Goal: Transaction & Acquisition: Purchase product/service

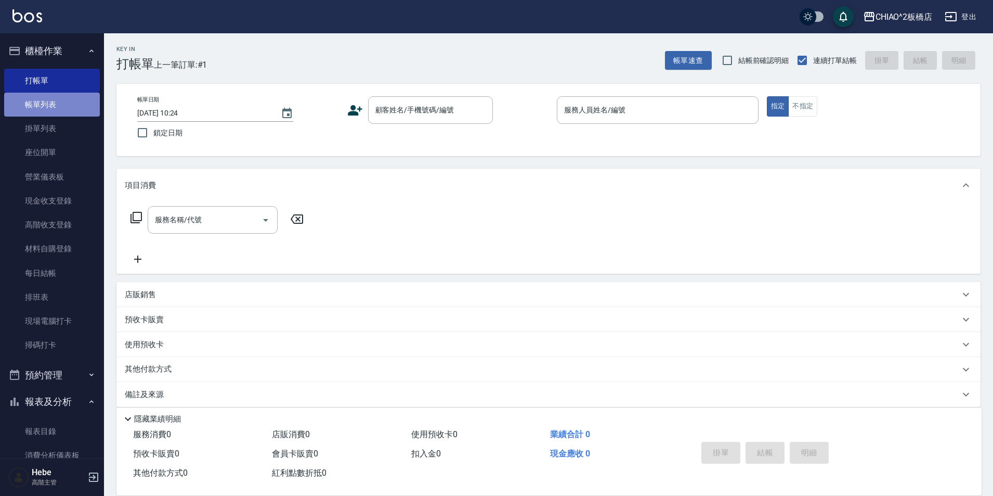
click at [56, 107] on link "帳單列表" at bounding box center [52, 105] width 96 height 24
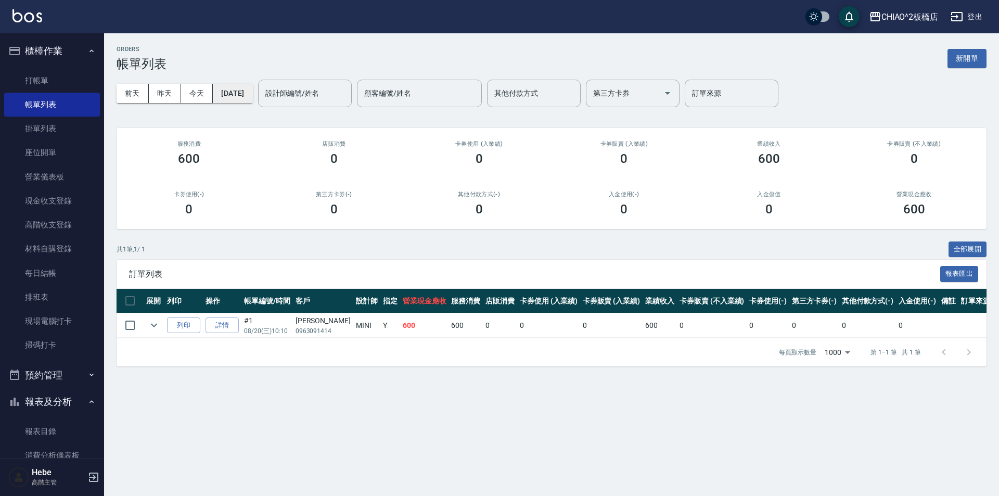
click at [238, 94] on button "[DATE]" at bounding box center [233, 93] width 40 height 19
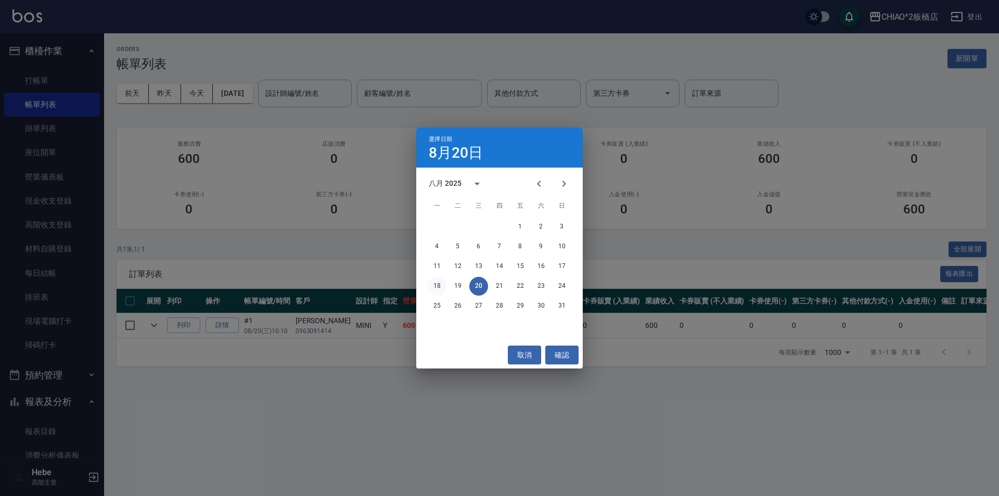
click at [435, 288] on button "18" at bounding box center [437, 286] width 19 height 19
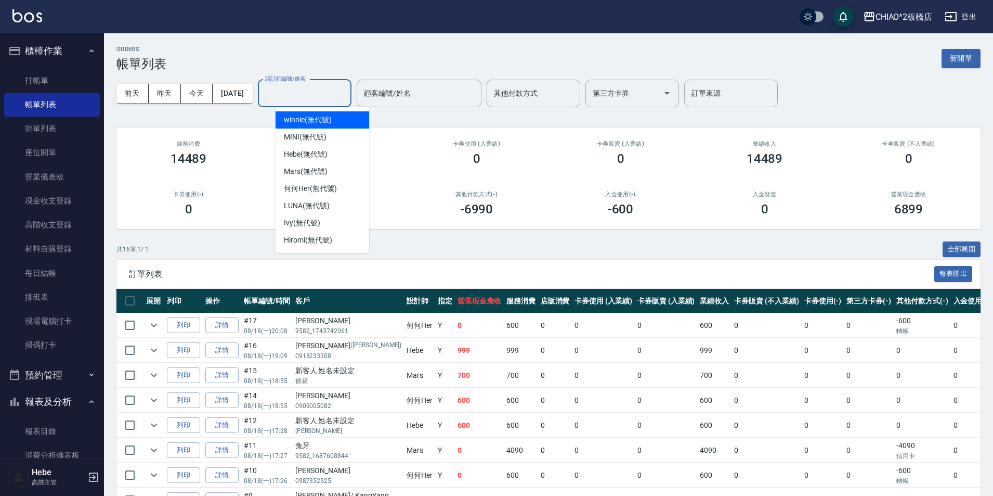
click at [322, 87] on input "設計師編號/姓名" at bounding box center [305, 93] width 84 height 18
click at [339, 170] on div "Mars (無代號)" at bounding box center [323, 171] width 94 height 17
type input "Mars(無代號)"
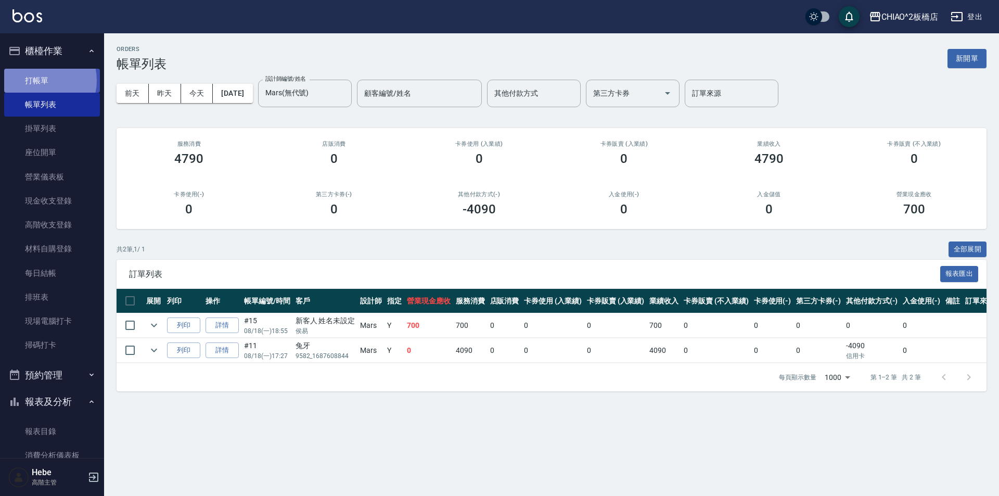
click at [38, 80] on link "打帳單" at bounding box center [52, 81] width 96 height 24
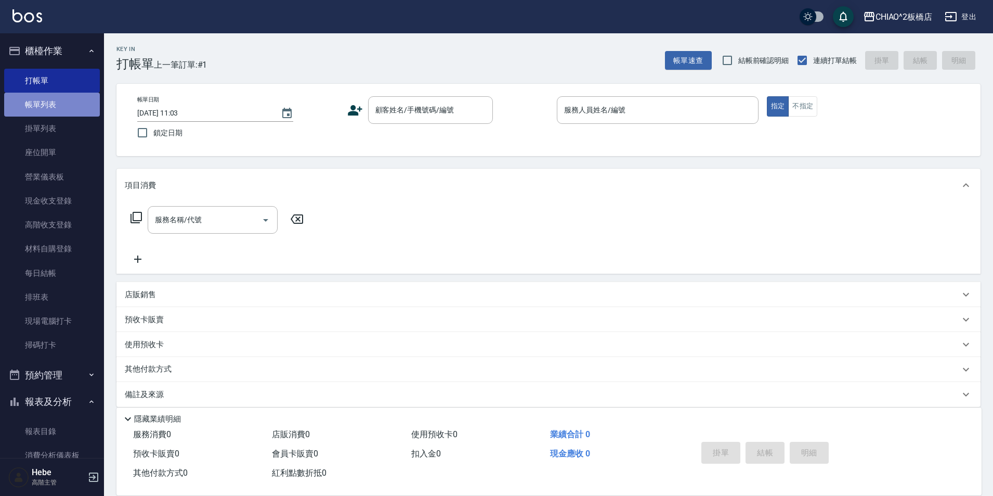
click at [60, 108] on link "帳單列表" at bounding box center [52, 105] width 96 height 24
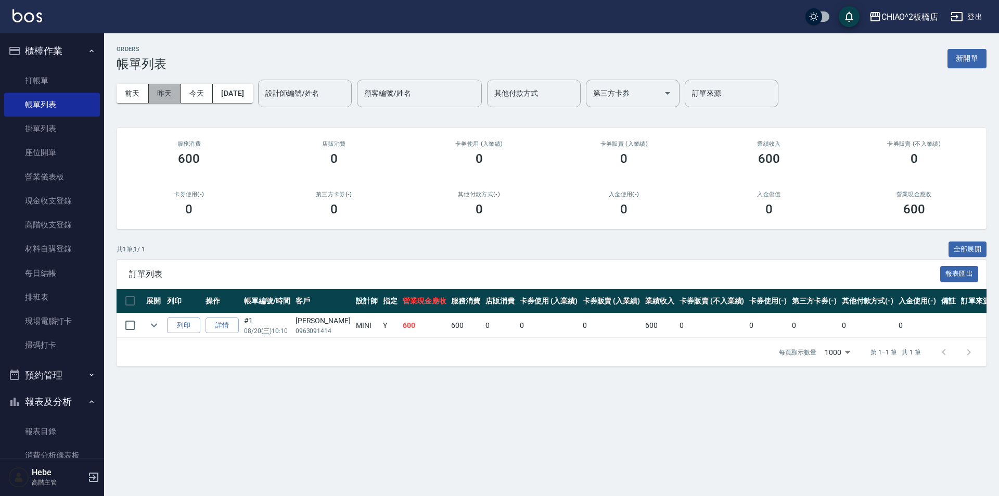
click at [165, 92] on button "昨天" at bounding box center [165, 93] width 32 height 19
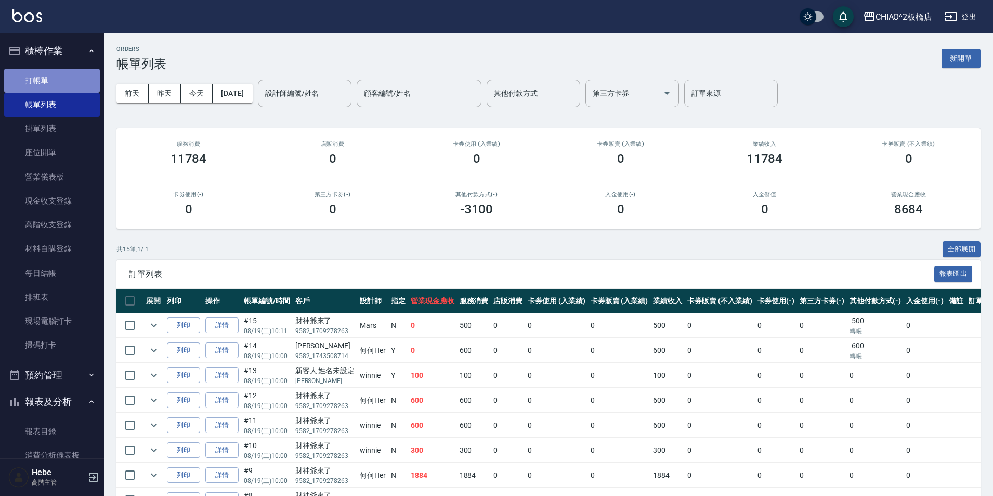
click at [60, 76] on link "打帳單" at bounding box center [52, 81] width 96 height 24
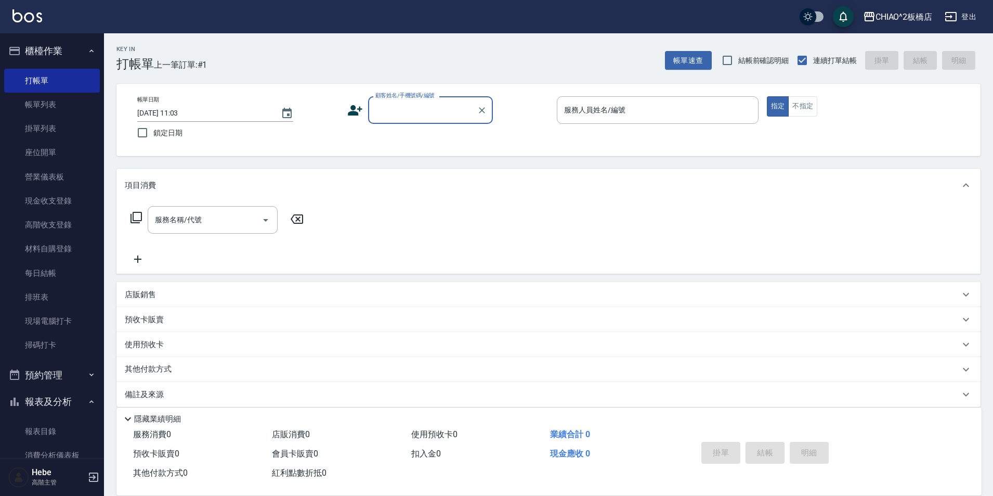
click at [427, 112] on input "顧客姓名/手機號碼/編號" at bounding box center [423, 110] width 100 height 18
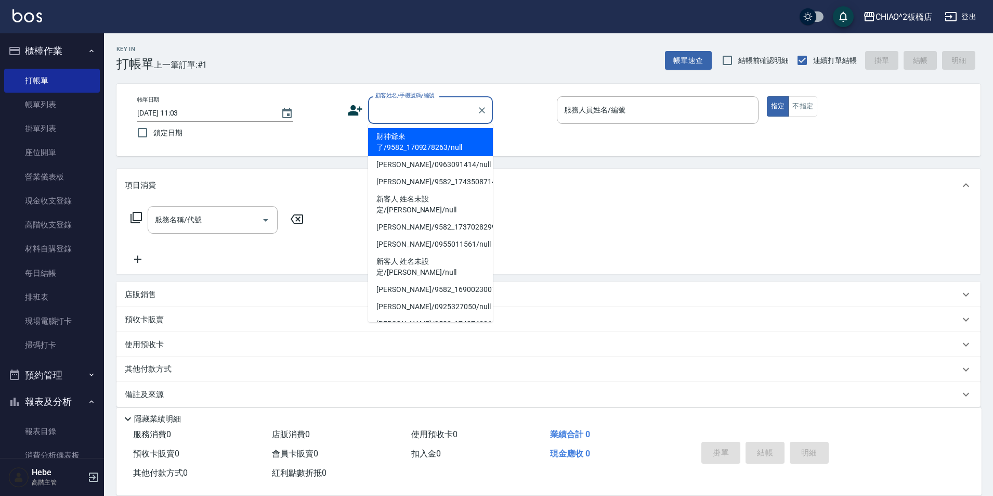
click at [439, 146] on li "財神爺來了/9582_1709278263/null" at bounding box center [430, 142] width 125 height 28
type input "財神爺來了/9582_1709278263/null"
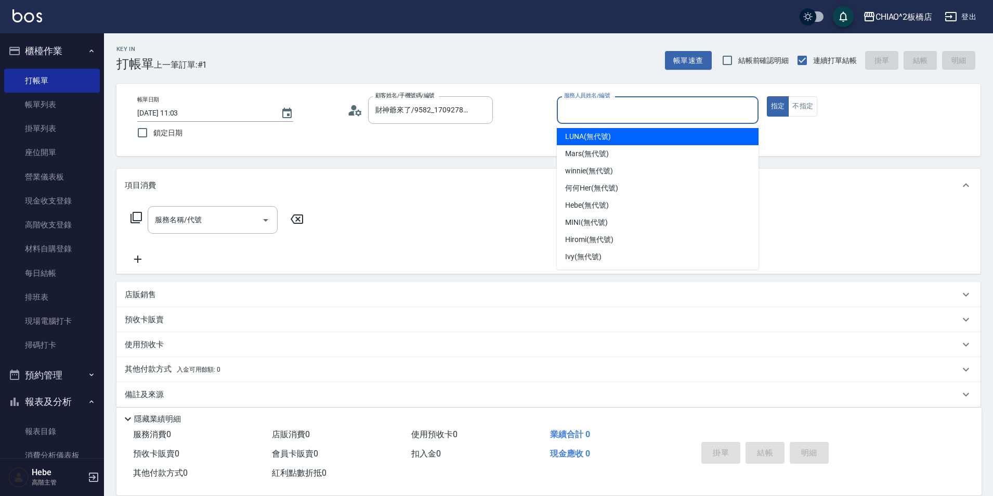
click at [596, 112] on input "服務人員姓名/編號" at bounding box center [658, 110] width 192 height 18
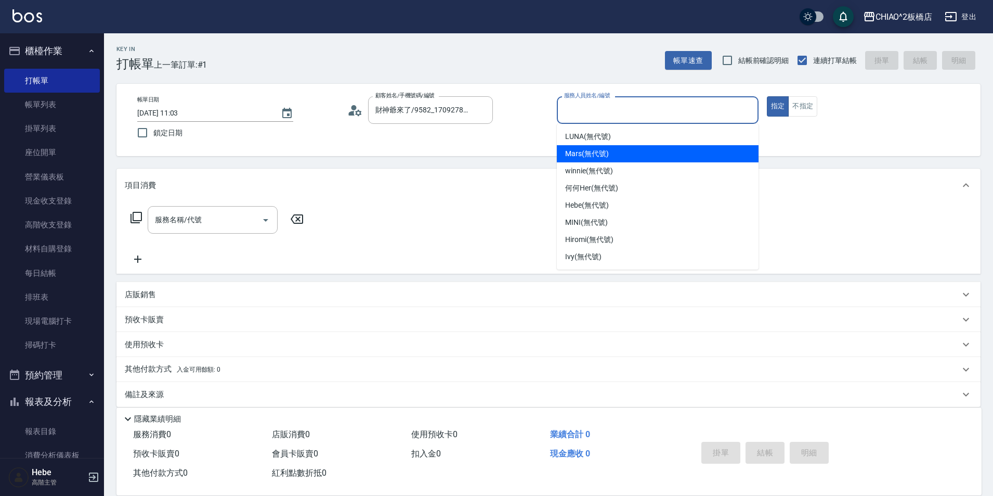
click at [605, 158] on span "Mars (無代號)" at bounding box center [587, 153] width 44 height 11
type input "Mars(無代號)"
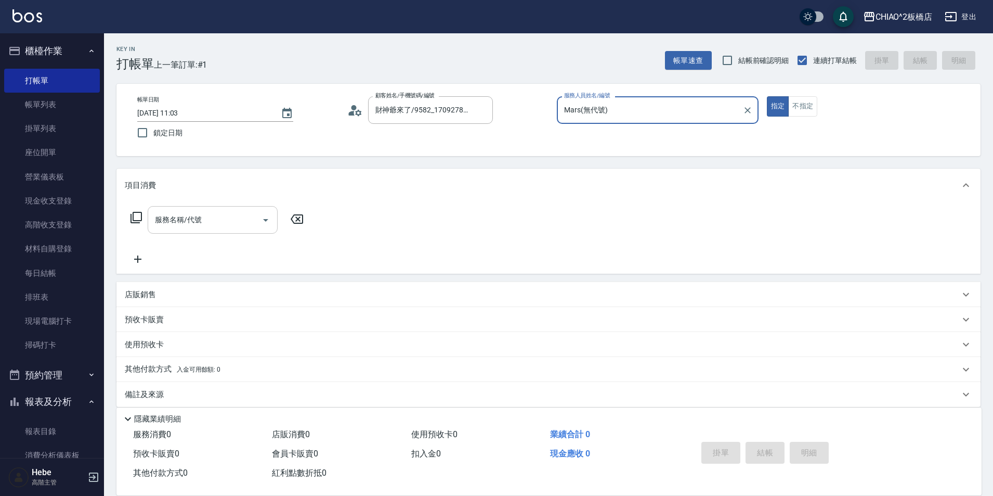
click at [172, 221] on input "服務名稱/代號" at bounding box center [204, 220] width 105 height 18
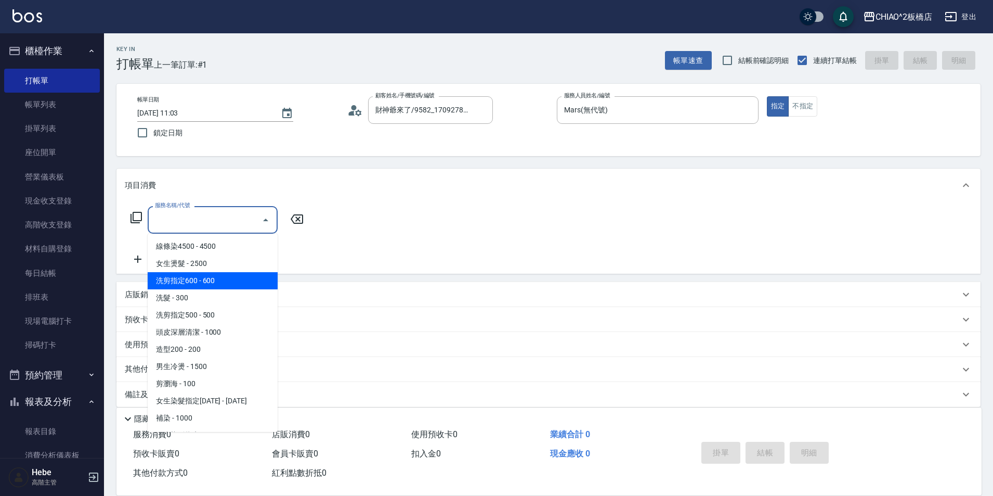
click at [192, 283] on span "洗剪指定600 - 600" at bounding box center [213, 280] width 130 height 17
type input "洗剪指定600(96678)"
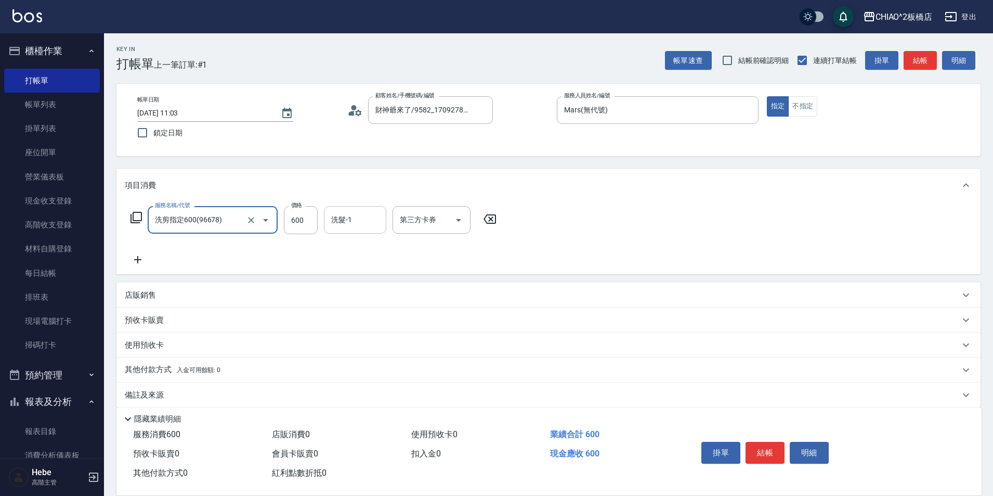
click at [373, 224] on input "洗髮-1" at bounding box center [355, 220] width 53 height 18
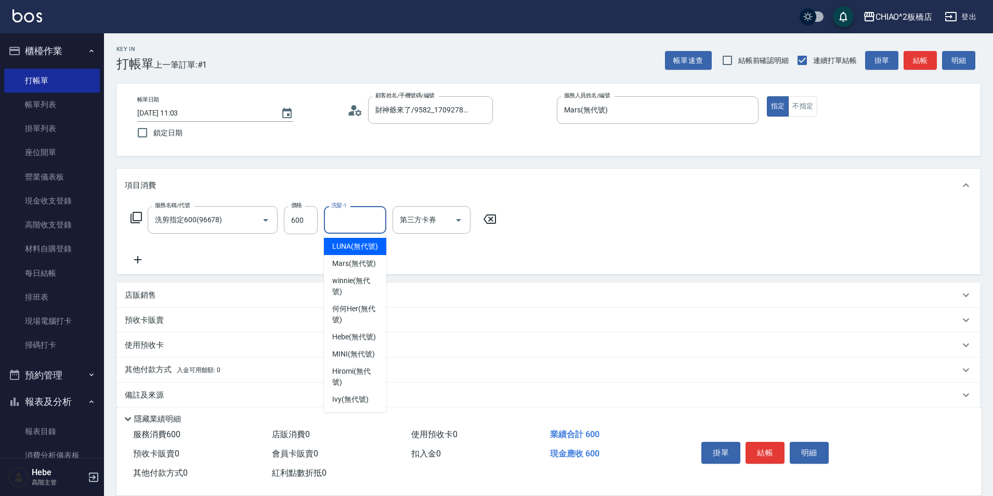
click at [363, 249] on span "LUNA (無代號)" at bounding box center [355, 246] width 46 height 11
type input "LUNA(無代號)"
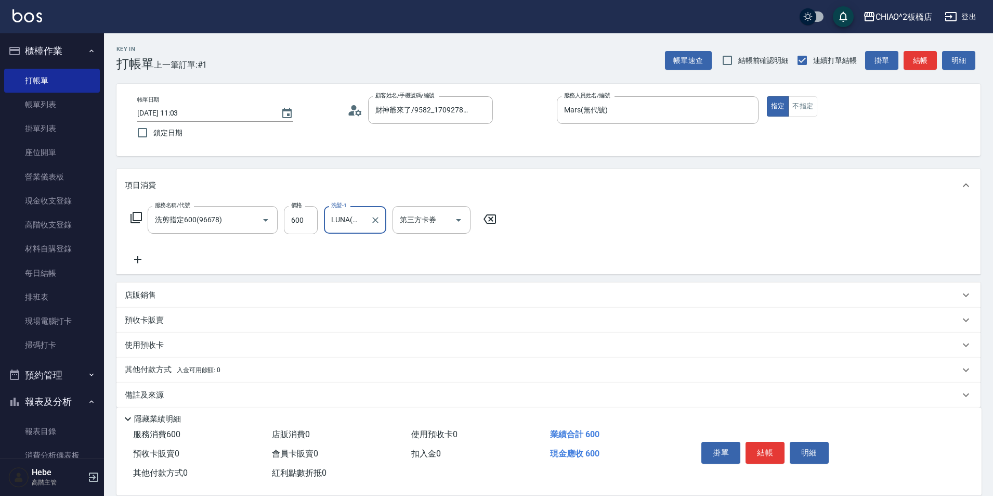
click at [152, 375] on p "其他付款方式 入金可用餘額: 0" at bounding box center [173, 369] width 96 height 11
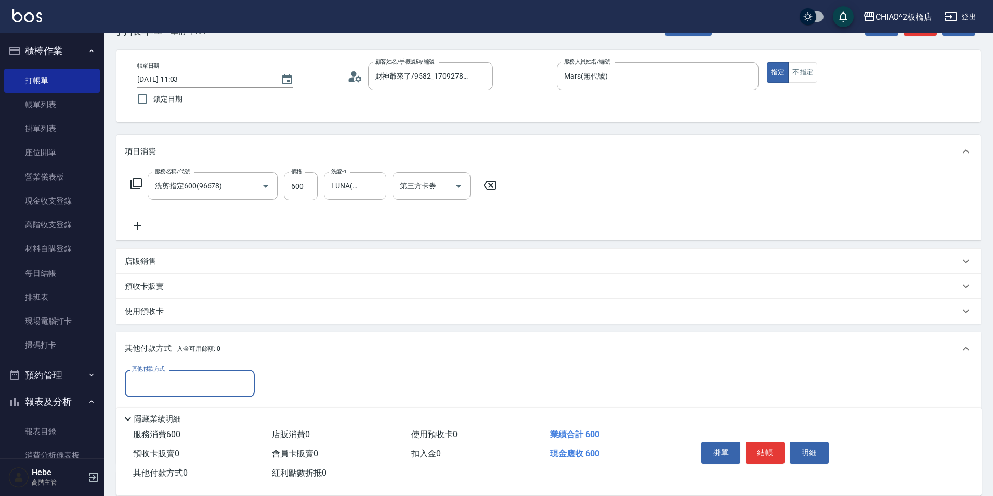
scroll to position [52, 0]
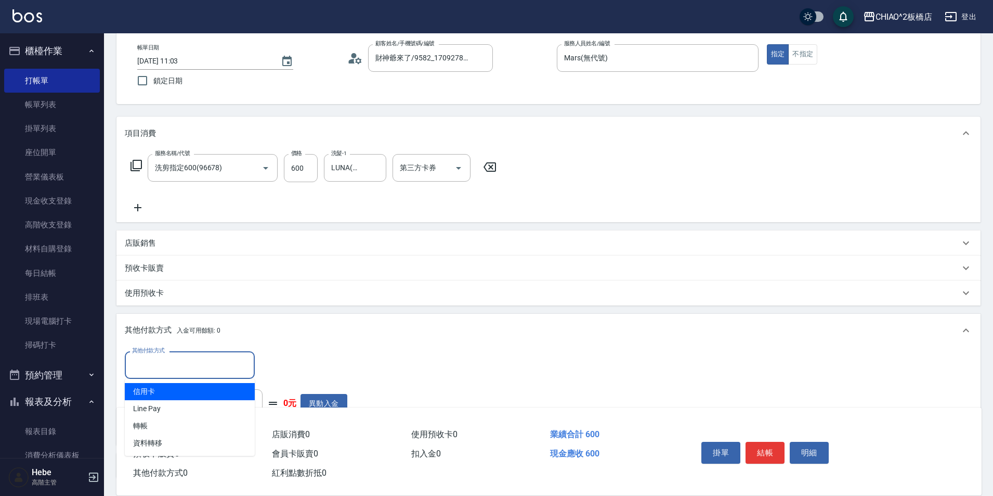
click at [180, 371] on input "其他付款方式" at bounding box center [190, 365] width 121 height 18
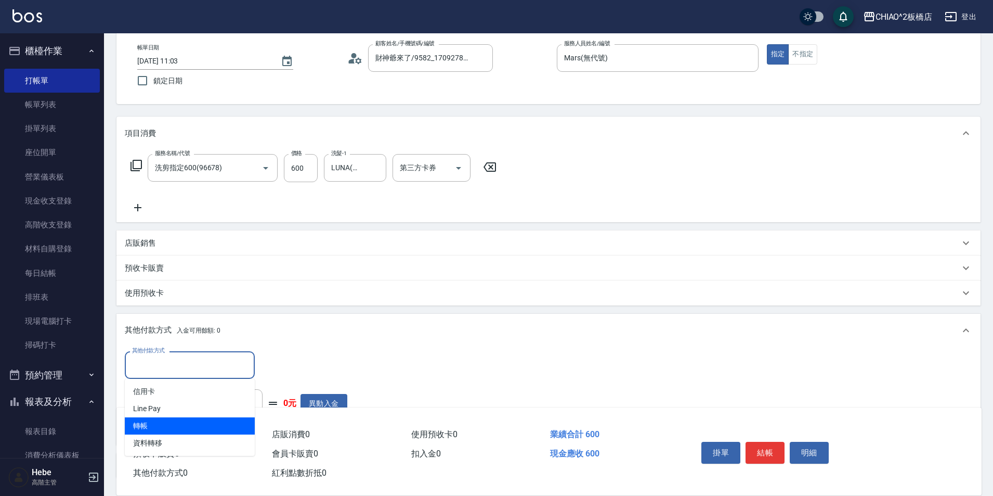
click at [180, 429] on span "轉帳" at bounding box center [190, 425] width 130 height 17
type input "轉帳"
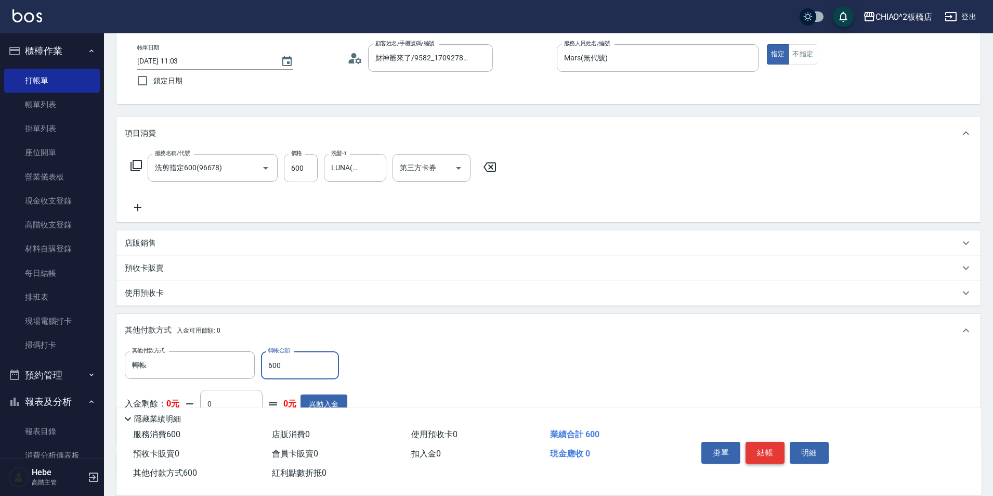
type input "600"
click at [763, 445] on button "結帳" at bounding box center [765, 453] width 39 height 22
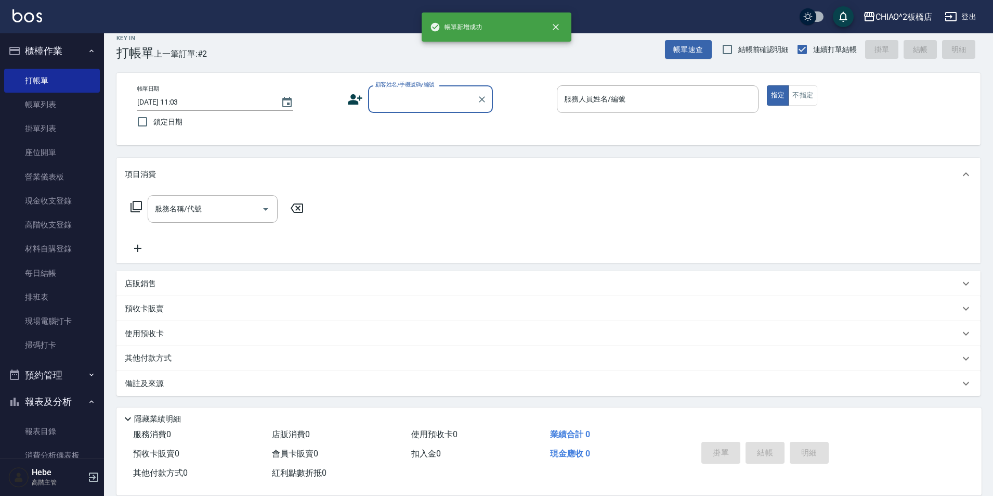
scroll to position [11, 0]
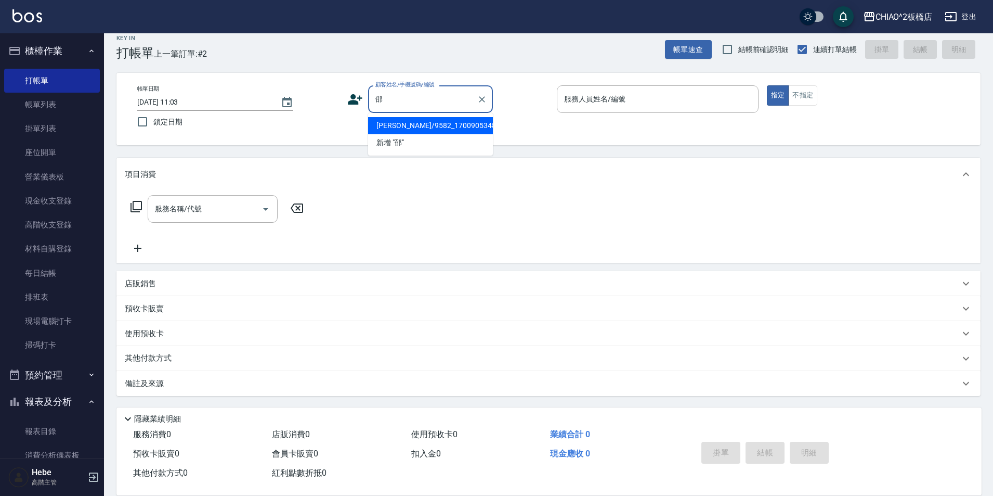
click at [453, 123] on li "[PERSON_NAME]/9582_1700905348/null" at bounding box center [430, 125] width 125 height 17
type input "[PERSON_NAME]/9582_1700905348/null"
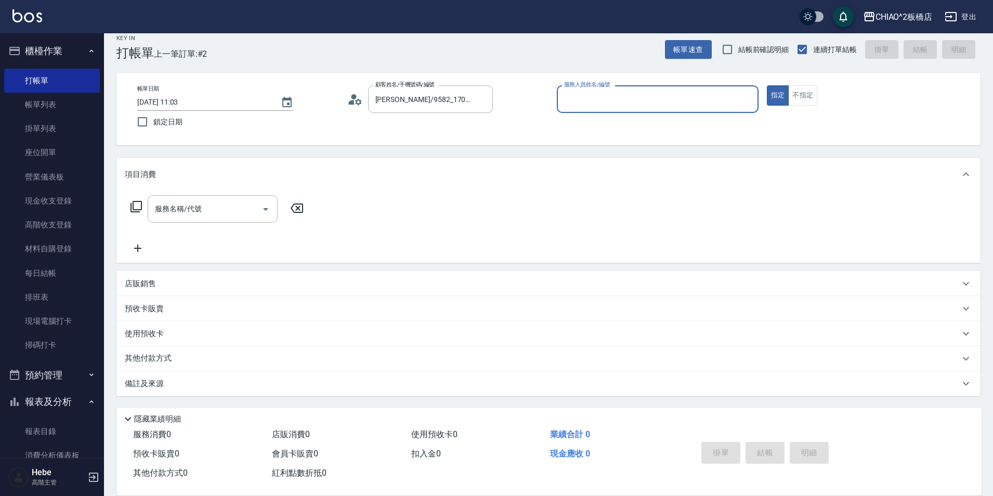
type input "MINI(無代號)"
click at [205, 212] on input "服務名稱/代號" at bounding box center [204, 209] width 105 height 18
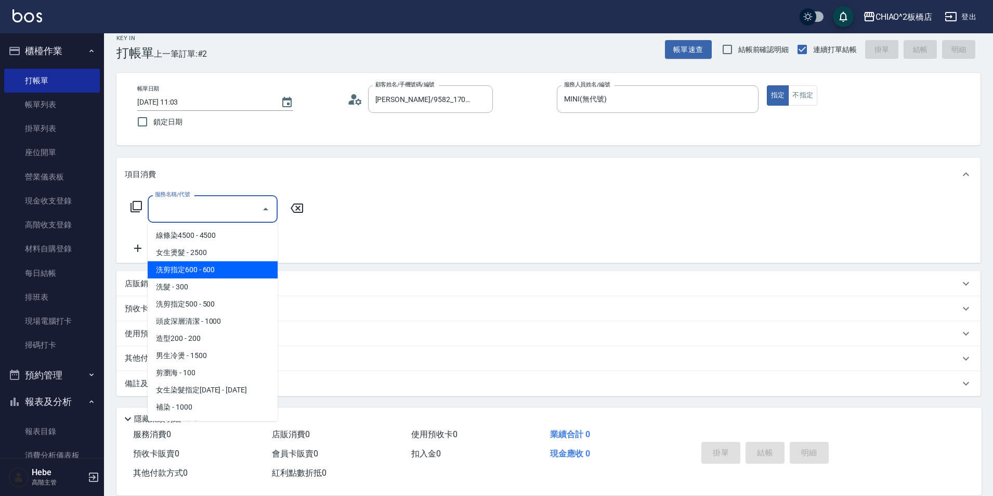
click at [219, 274] on span "洗剪指定600 - 600" at bounding box center [213, 269] width 130 height 17
type input "洗剪指定600(96678)"
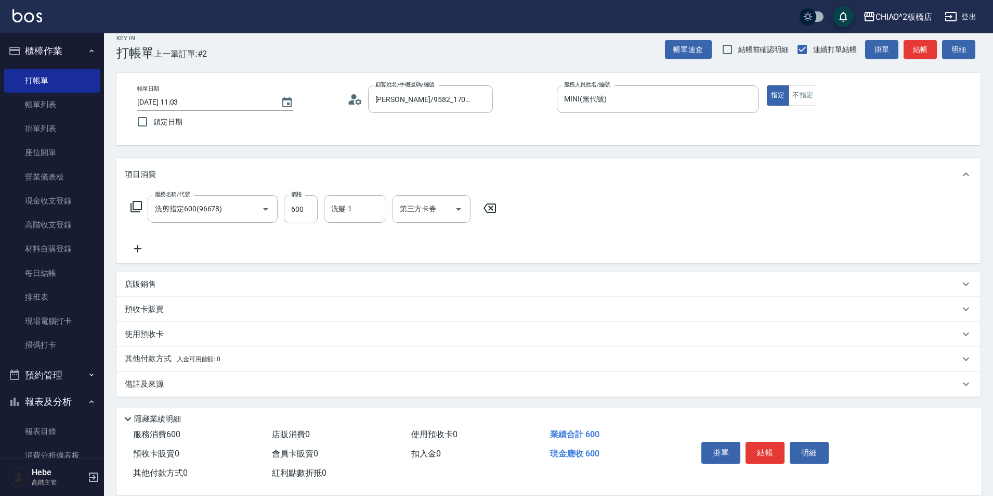
click at [138, 250] on icon at bounding box center [137, 248] width 7 height 7
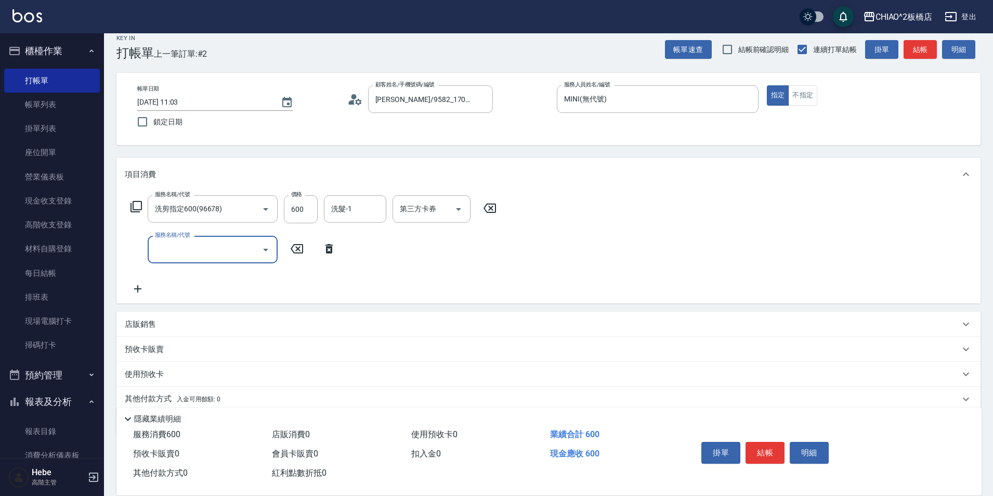
click at [173, 247] on input "服務名稱/代號" at bounding box center [204, 249] width 105 height 18
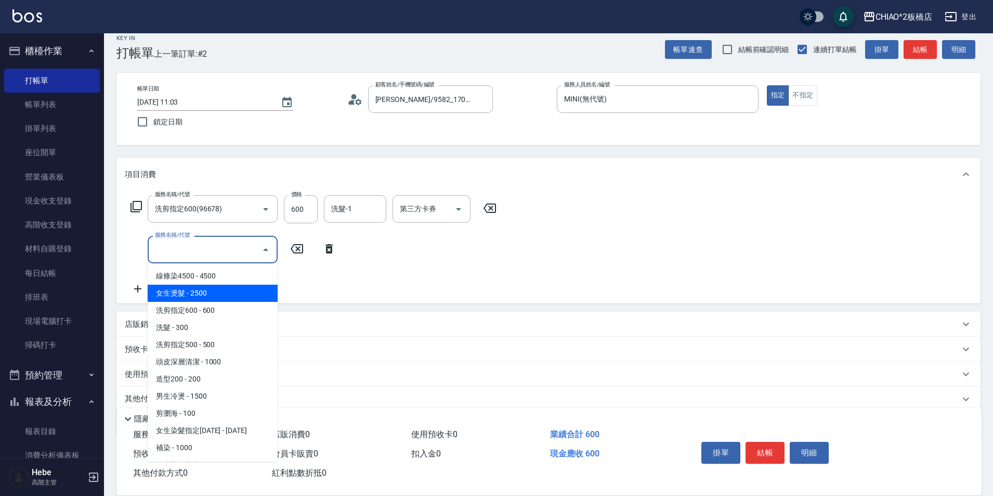
click at [195, 296] on span "女生燙髮 - 2500" at bounding box center [213, 293] width 130 height 17
type input "女生燙髮(96677)"
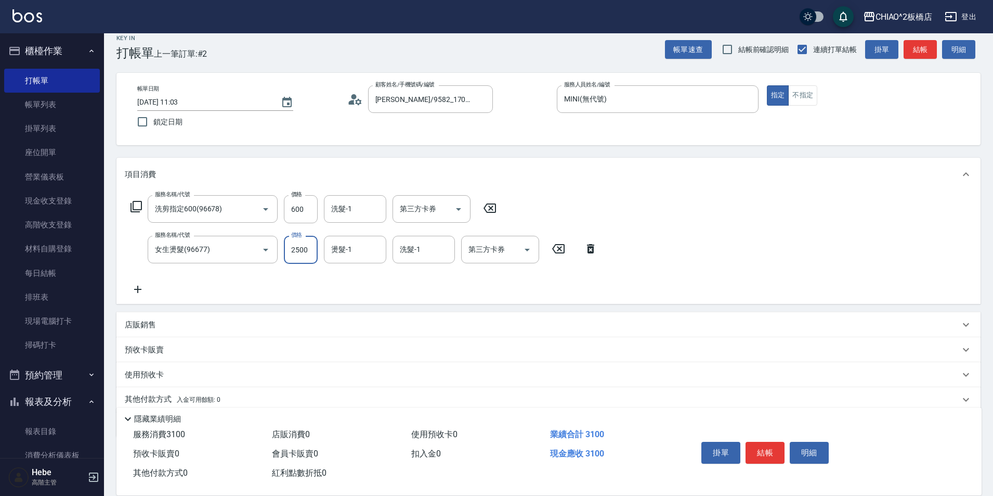
click at [308, 253] on input "2500" at bounding box center [301, 250] width 34 height 28
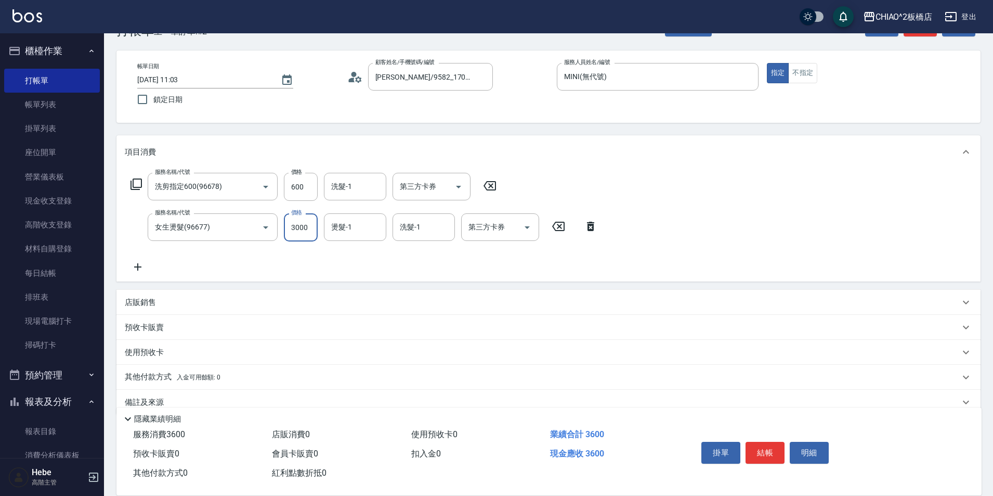
scroll to position [52, 0]
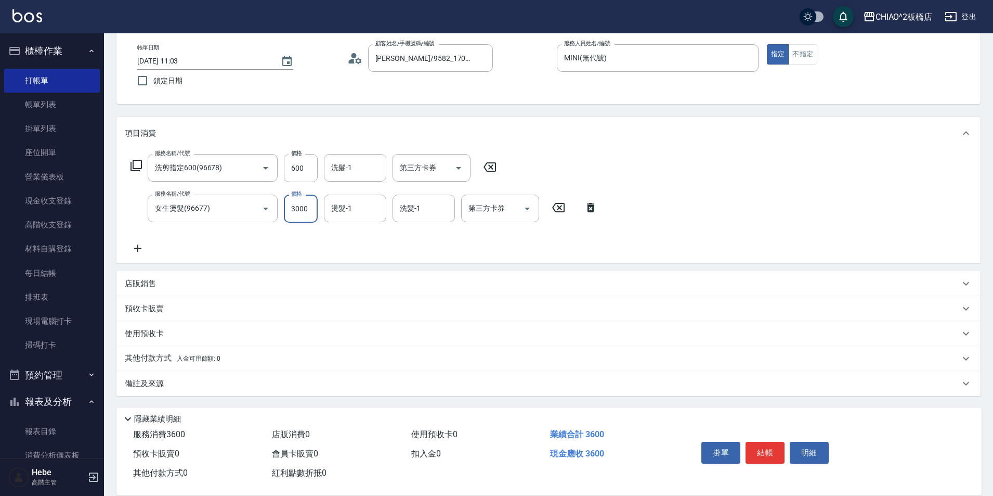
type input "3000"
click at [237, 354] on div "其他付款方式 入金可用餘額: 0" at bounding box center [542, 358] width 835 height 11
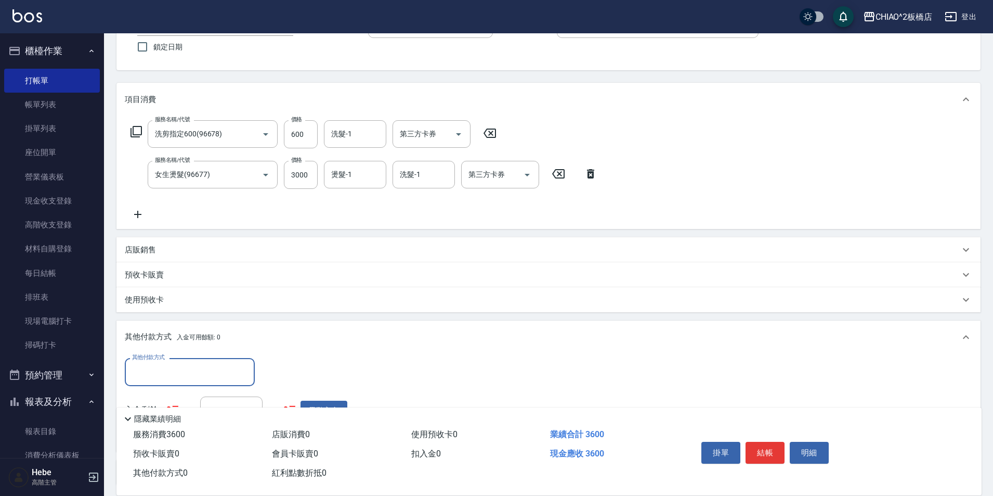
scroll to position [104, 0]
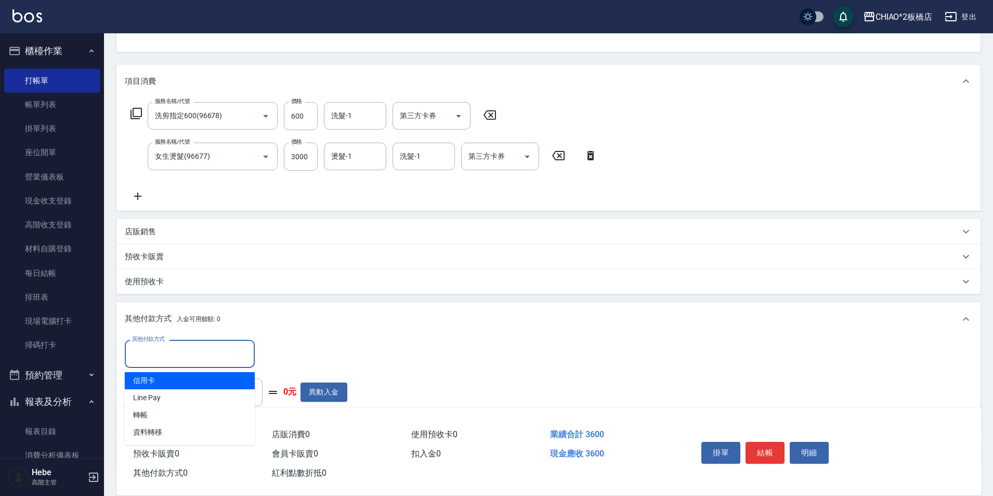
click at [219, 355] on input "其他付款方式" at bounding box center [190, 353] width 121 height 18
click at [208, 384] on span "信用卡" at bounding box center [190, 380] width 130 height 17
type input "信用卡"
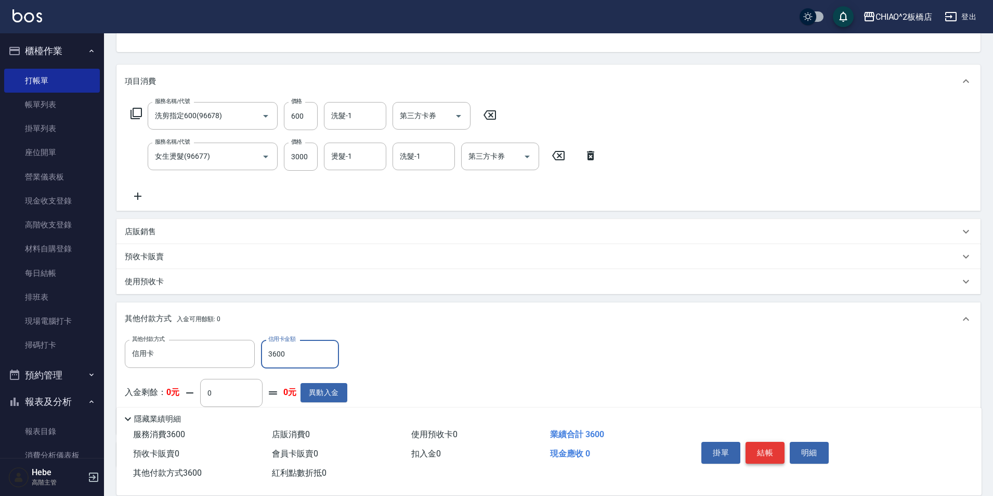
type input "3600"
click at [760, 453] on button "結帳" at bounding box center [765, 453] width 39 height 22
type input "[DATE] 11:29"
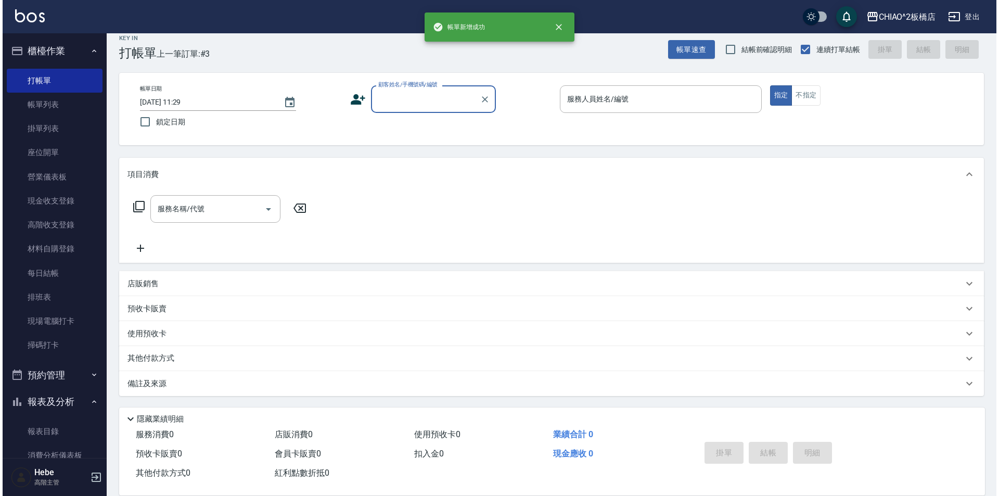
scroll to position [11, 0]
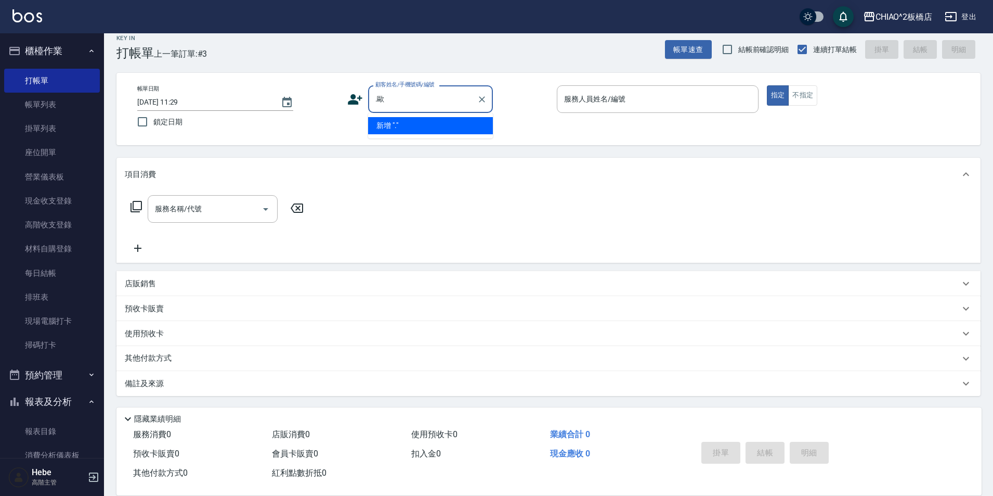
type input "."
click at [392, 123] on li "[PERSON_NAME]/0927990701/null" at bounding box center [430, 125] width 125 height 17
type input "[PERSON_NAME]/0927990701/null"
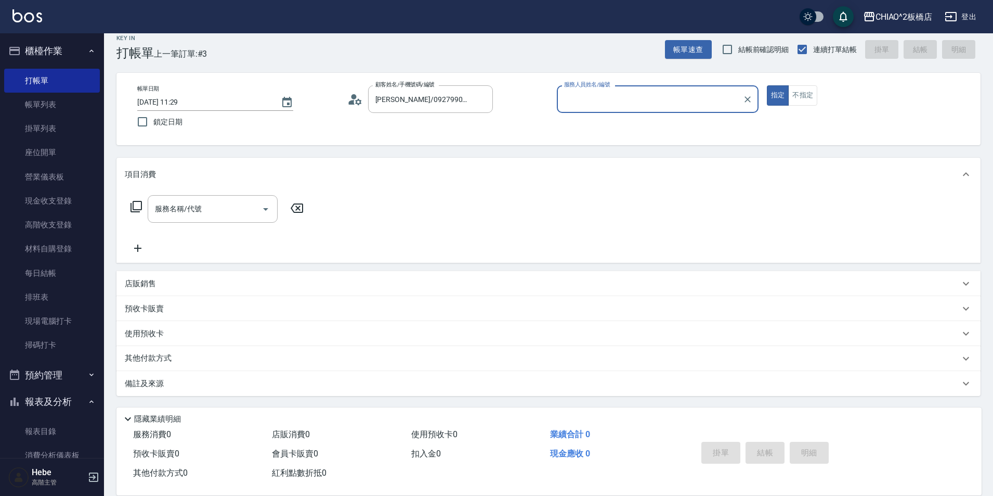
type input "MINI(無代號)"
click at [353, 102] on icon at bounding box center [351, 102] width 6 height 5
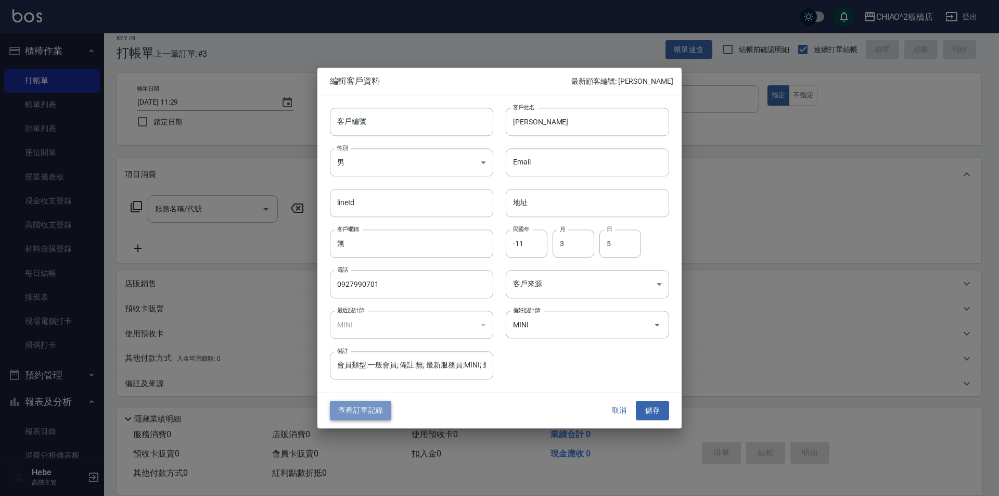
click at [368, 415] on button "查看訂單記錄" at bounding box center [360, 410] width 61 height 19
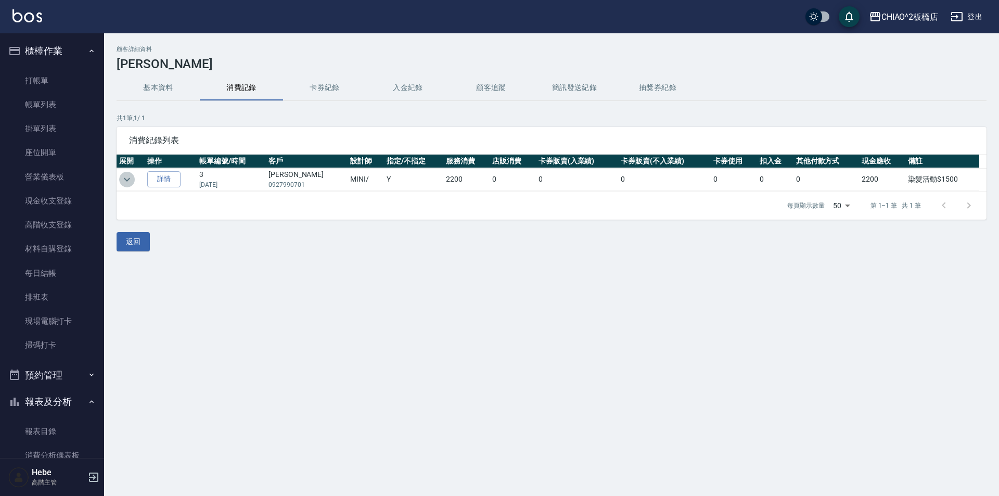
click at [127, 180] on icon "expand row" at bounding box center [127, 179] width 6 height 4
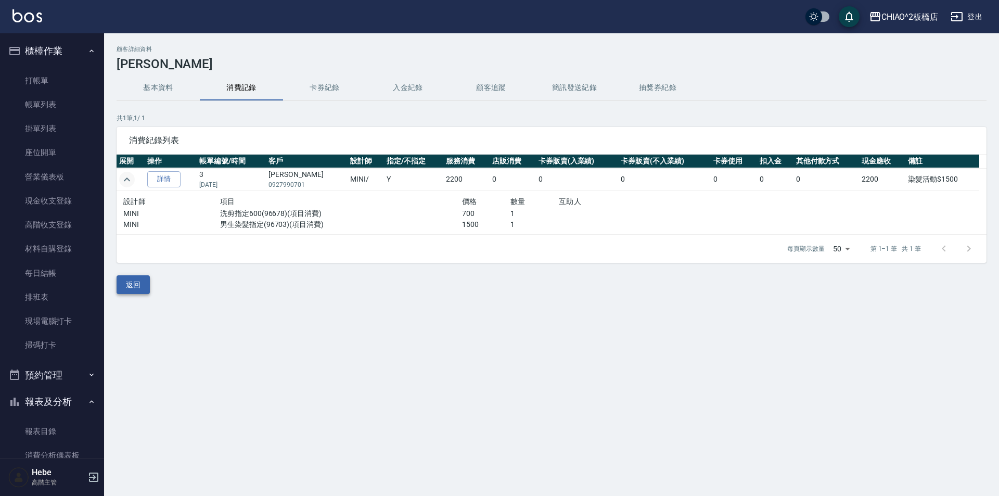
click at [140, 282] on button "返回" at bounding box center [133, 284] width 33 height 19
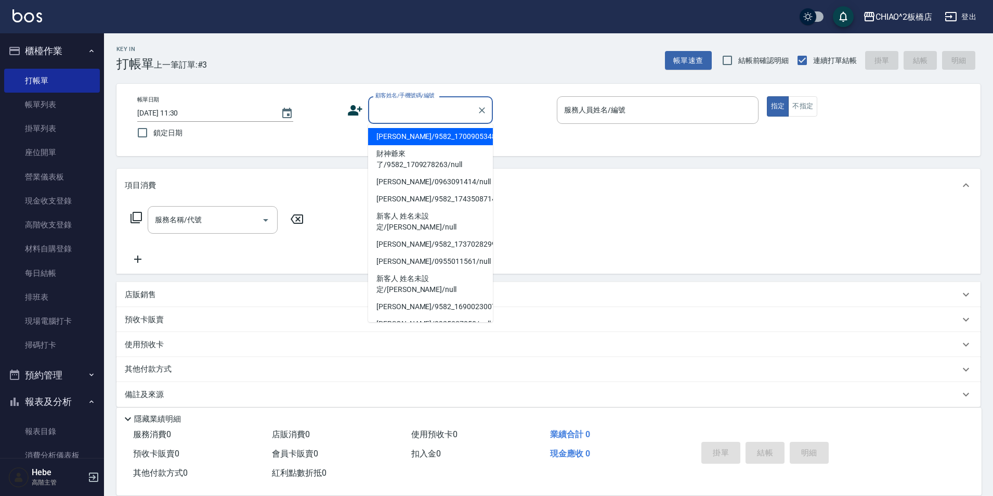
click at [442, 115] on input "顧客姓名/手機號碼/編號" at bounding box center [423, 110] width 100 height 18
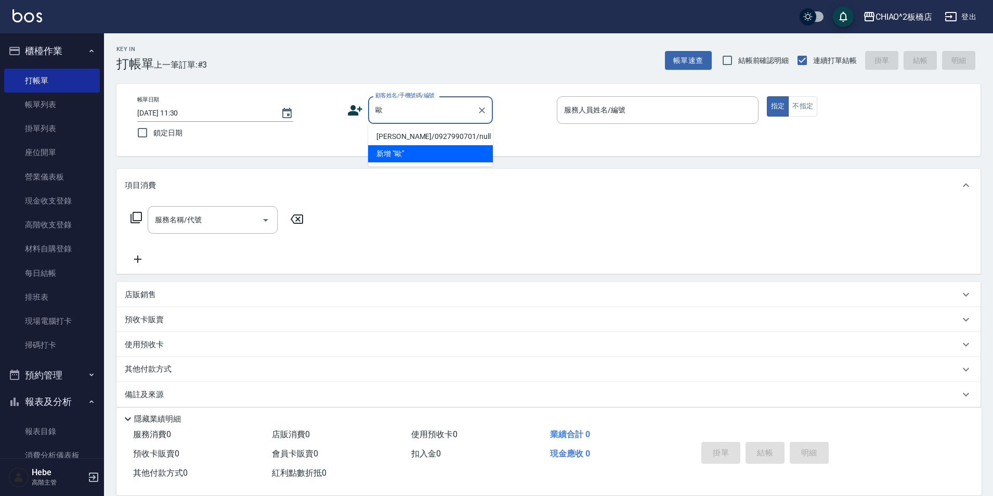
click at [440, 133] on li "[PERSON_NAME]/0927990701/null" at bounding box center [430, 136] width 125 height 17
type input "[PERSON_NAME]/0927990701/null"
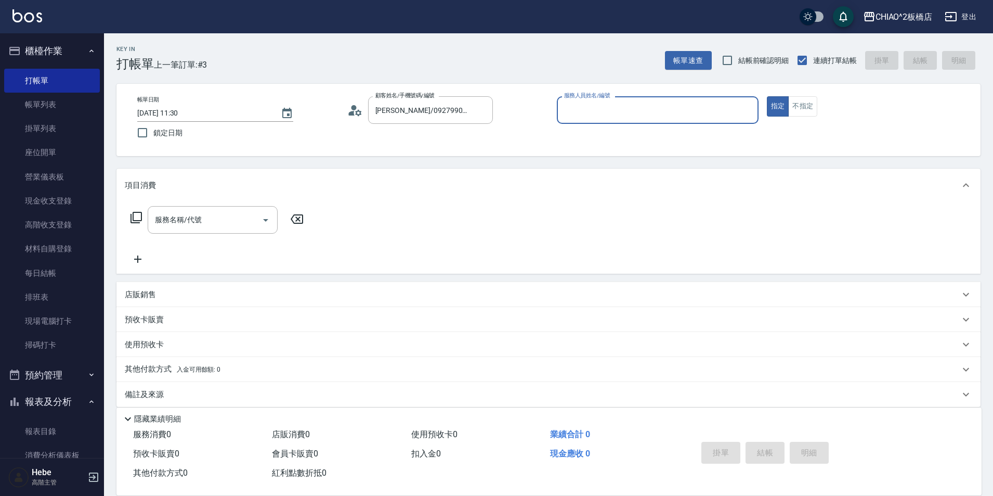
type input "MINI(無代號)"
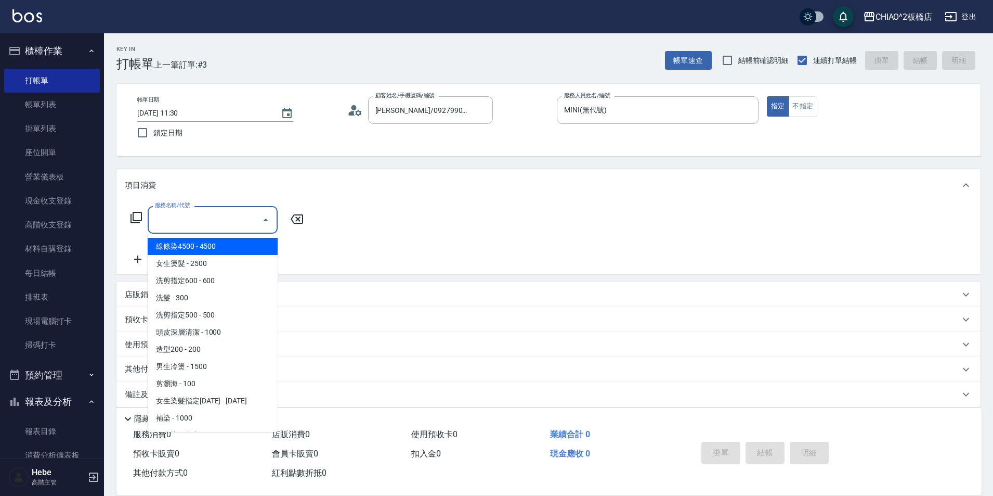
click at [196, 225] on input "服務名稱/代號" at bounding box center [204, 220] width 105 height 18
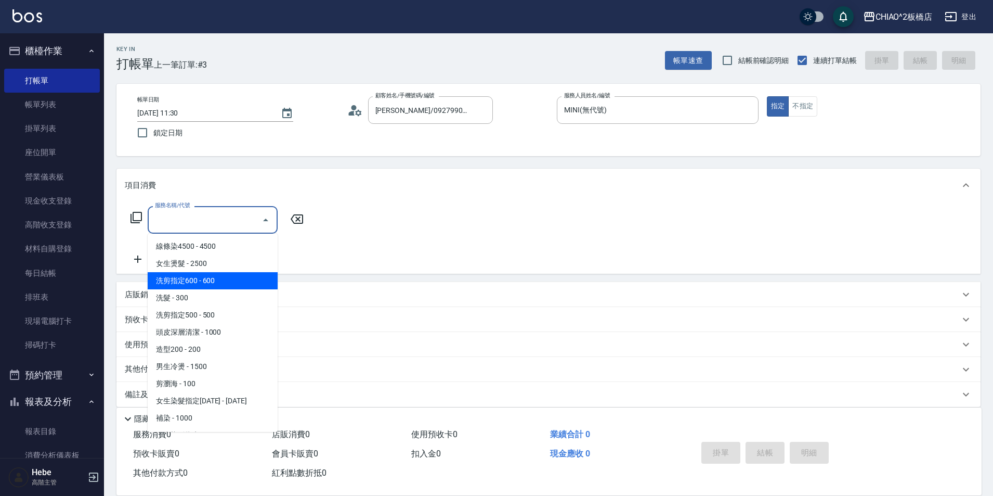
click at [212, 283] on span "洗剪指定600 - 600" at bounding box center [213, 280] width 130 height 17
type input "洗剪指定600(96678)"
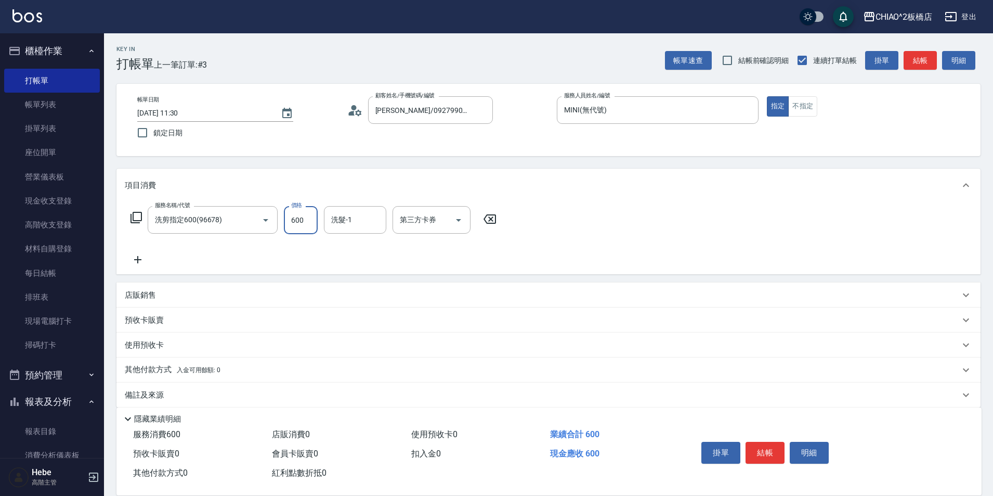
click at [300, 218] on input "600" at bounding box center [301, 220] width 34 height 28
type input "700"
click at [139, 260] on icon at bounding box center [137, 259] width 7 height 7
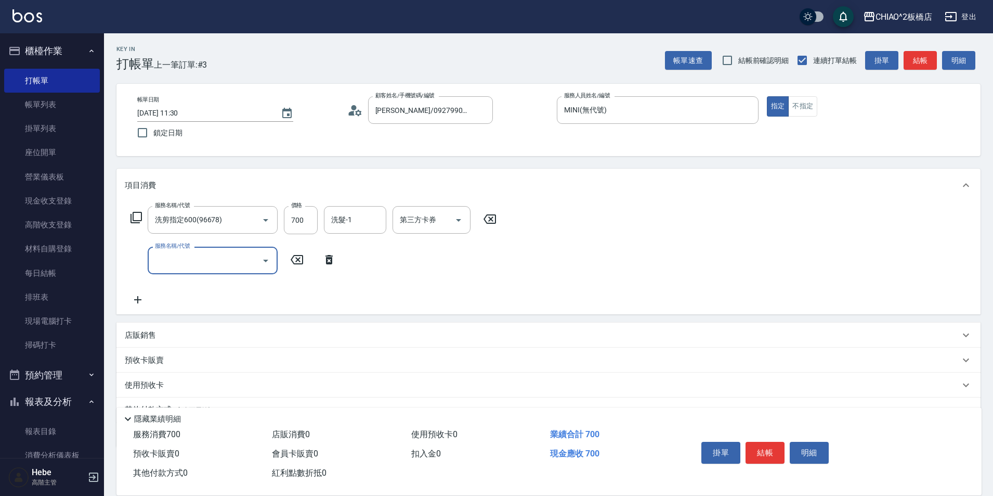
click at [237, 259] on input "服務名稱/代號" at bounding box center [204, 260] width 105 height 18
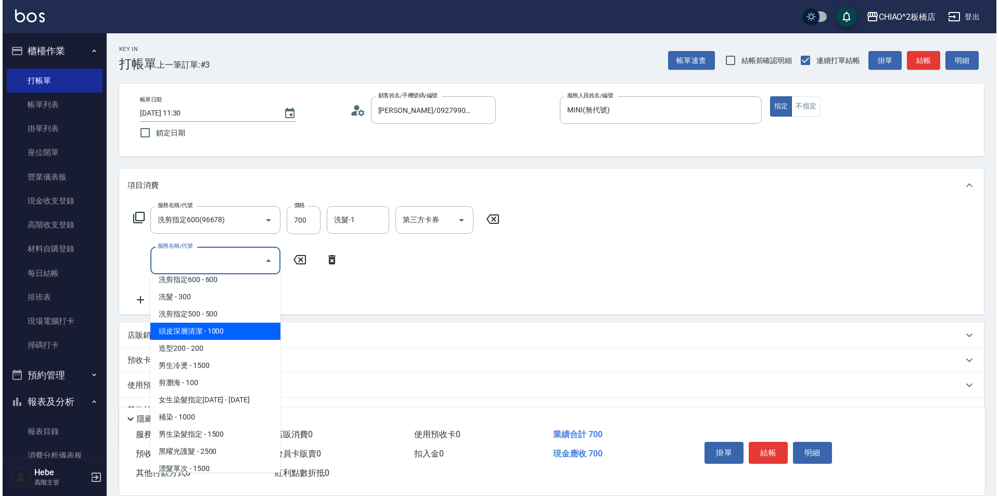
scroll to position [104, 0]
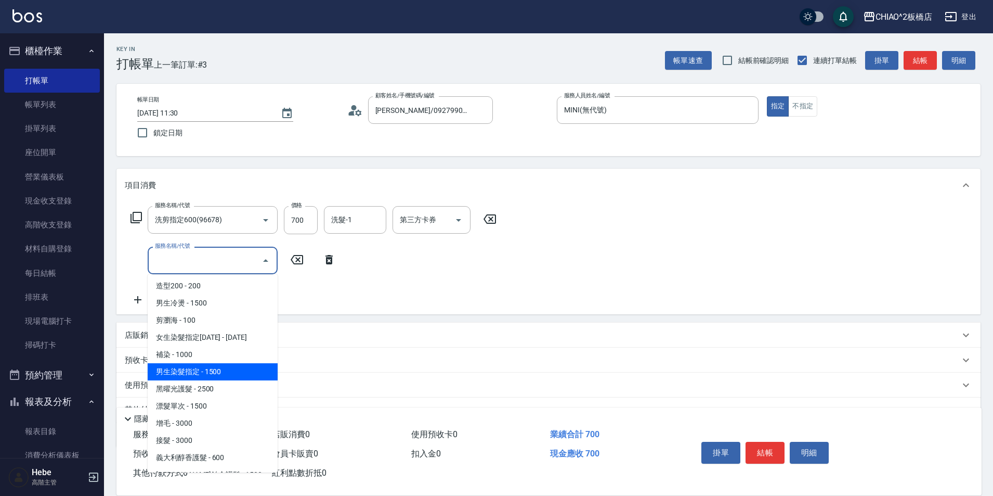
click at [234, 370] on span "男生染髮指定 - 1500" at bounding box center [213, 371] width 130 height 17
type input "男生染髮指定(96703)"
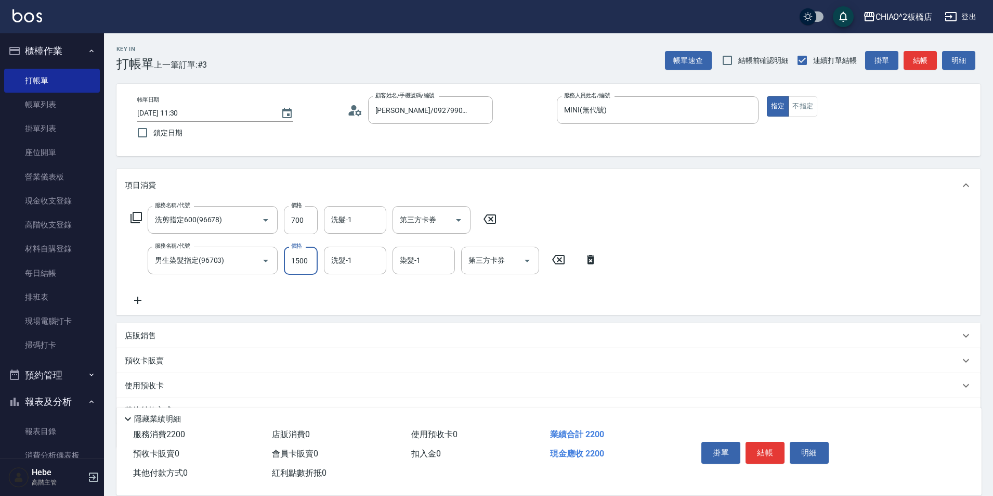
click at [311, 260] on input "1500" at bounding box center [301, 261] width 34 height 28
type input "2000"
click at [293, 222] on input "700" at bounding box center [301, 220] width 34 height 28
type input "800"
click at [769, 450] on button "結帳" at bounding box center [765, 453] width 39 height 22
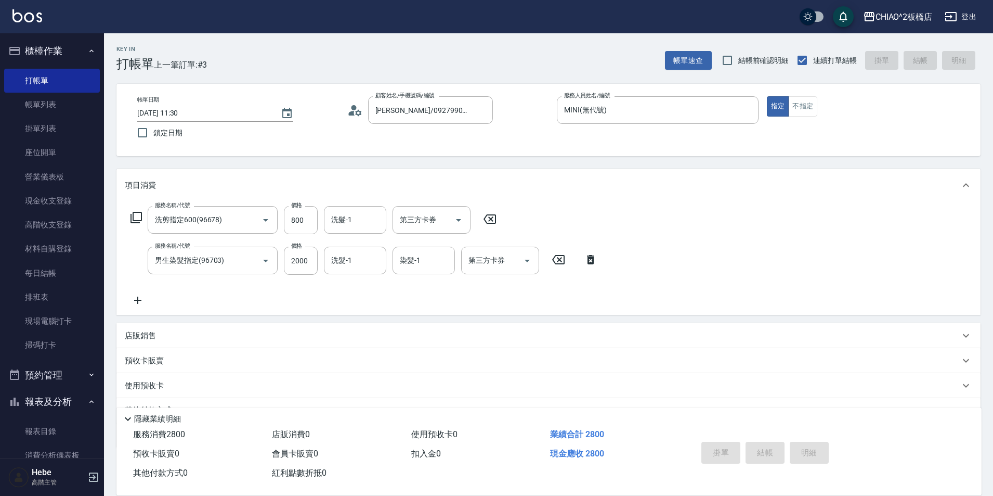
type input "[DATE] 11:31"
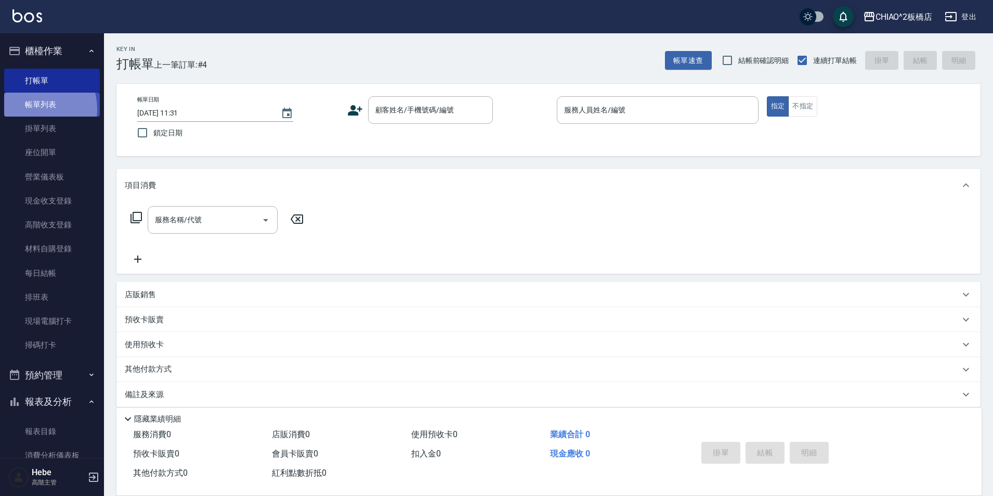
click at [34, 109] on link "帳單列表" at bounding box center [52, 105] width 96 height 24
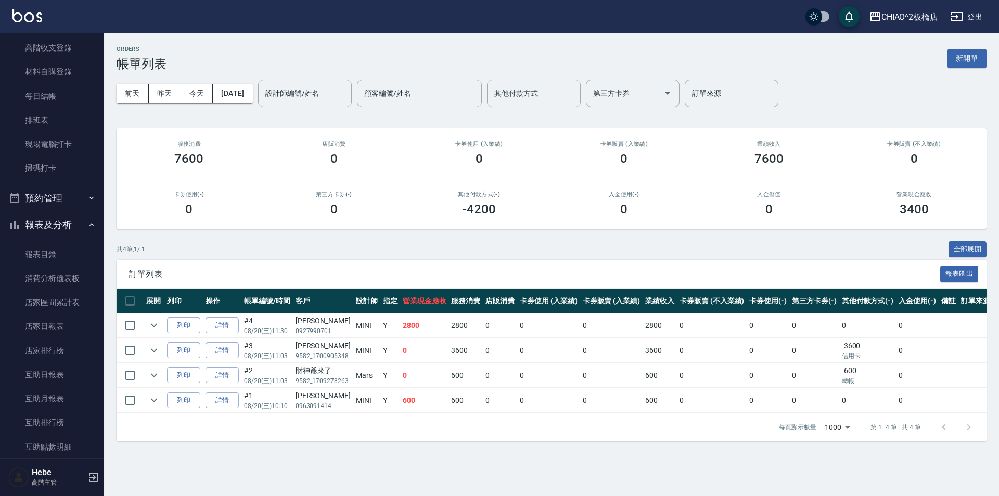
scroll to position [208, 0]
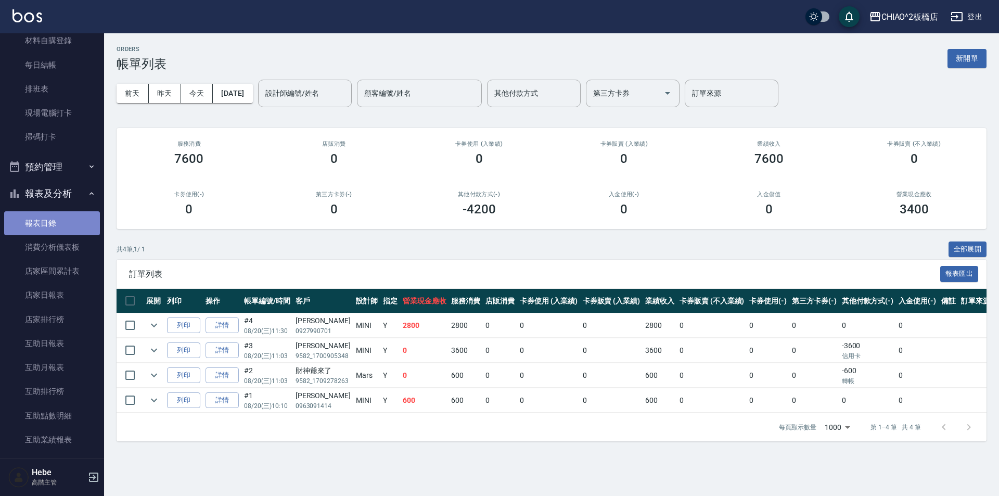
click at [57, 233] on link "報表目錄" at bounding box center [52, 223] width 96 height 24
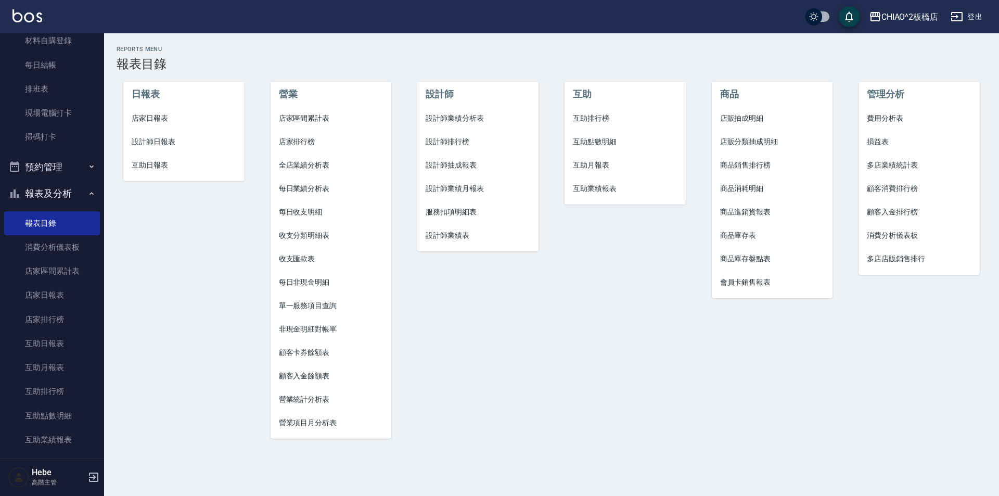
click at [451, 190] on span "設計師業績月報表" at bounding box center [477, 188] width 105 height 11
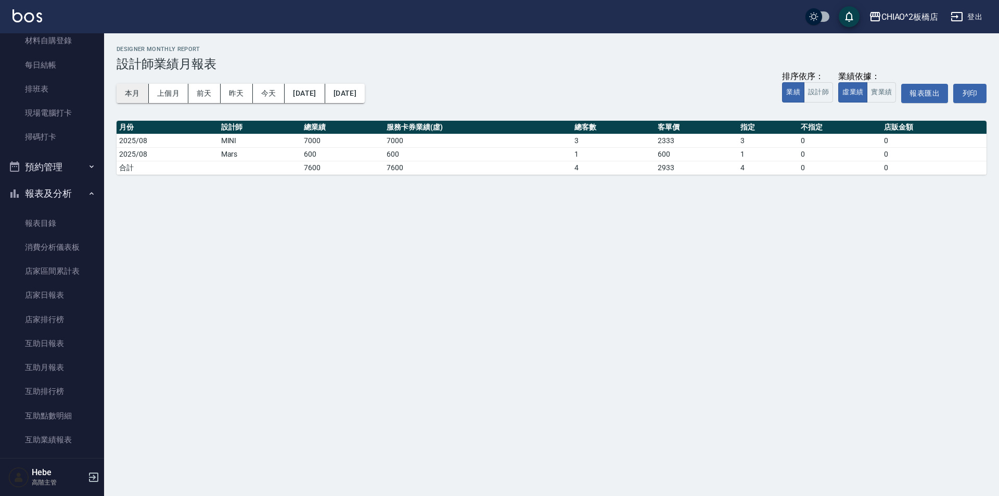
click at [138, 93] on button "本月" at bounding box center [133, 93] width 32 height 19
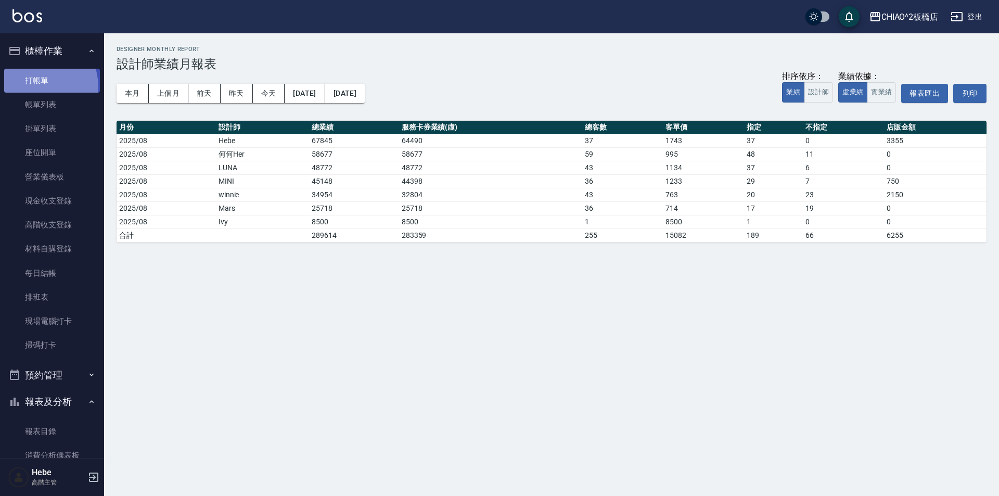
click at [33, 87] on link "打帳單" at bounding box center [52, 81] width 96 height 24
